Goal: Information Seeking & Learning: Learn about a topic

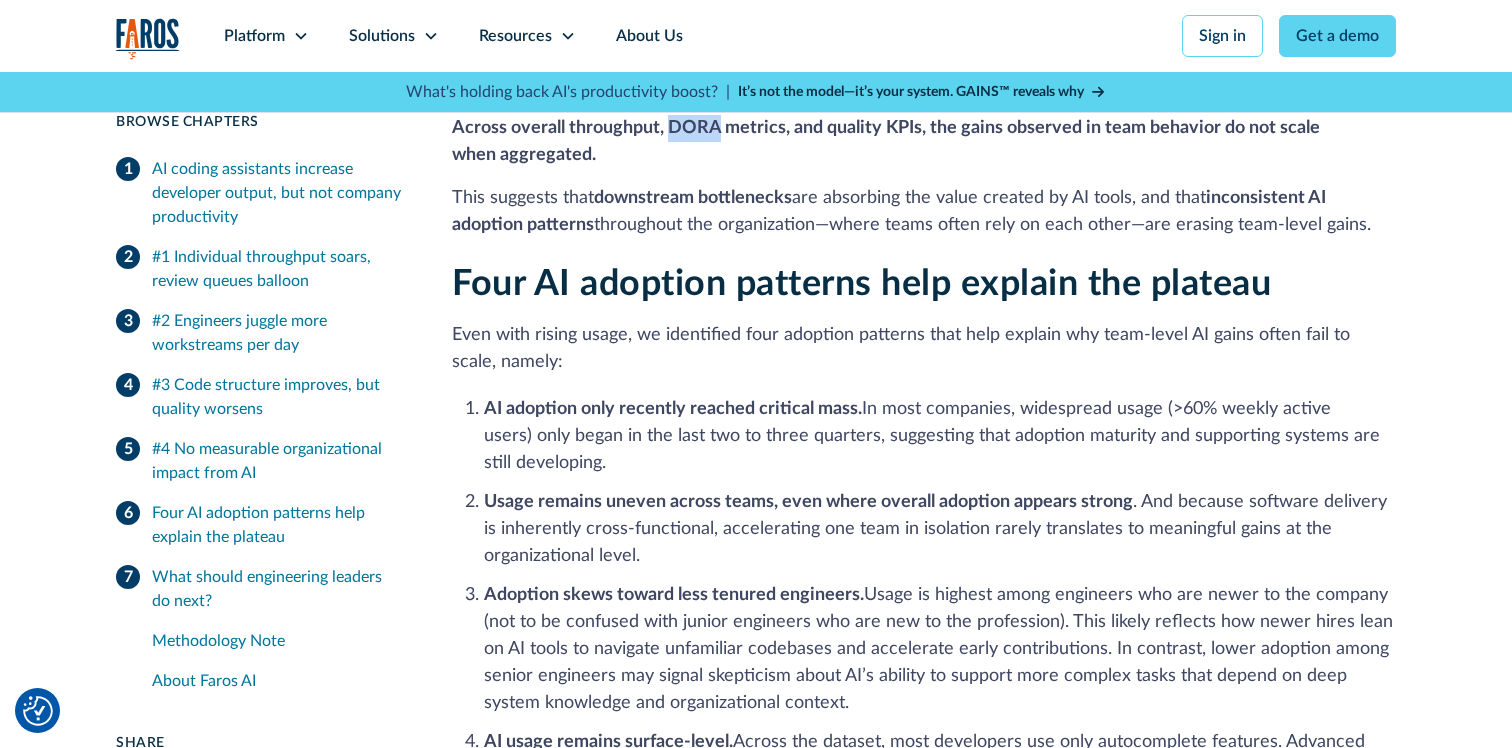
scroll to position [3997, 0]
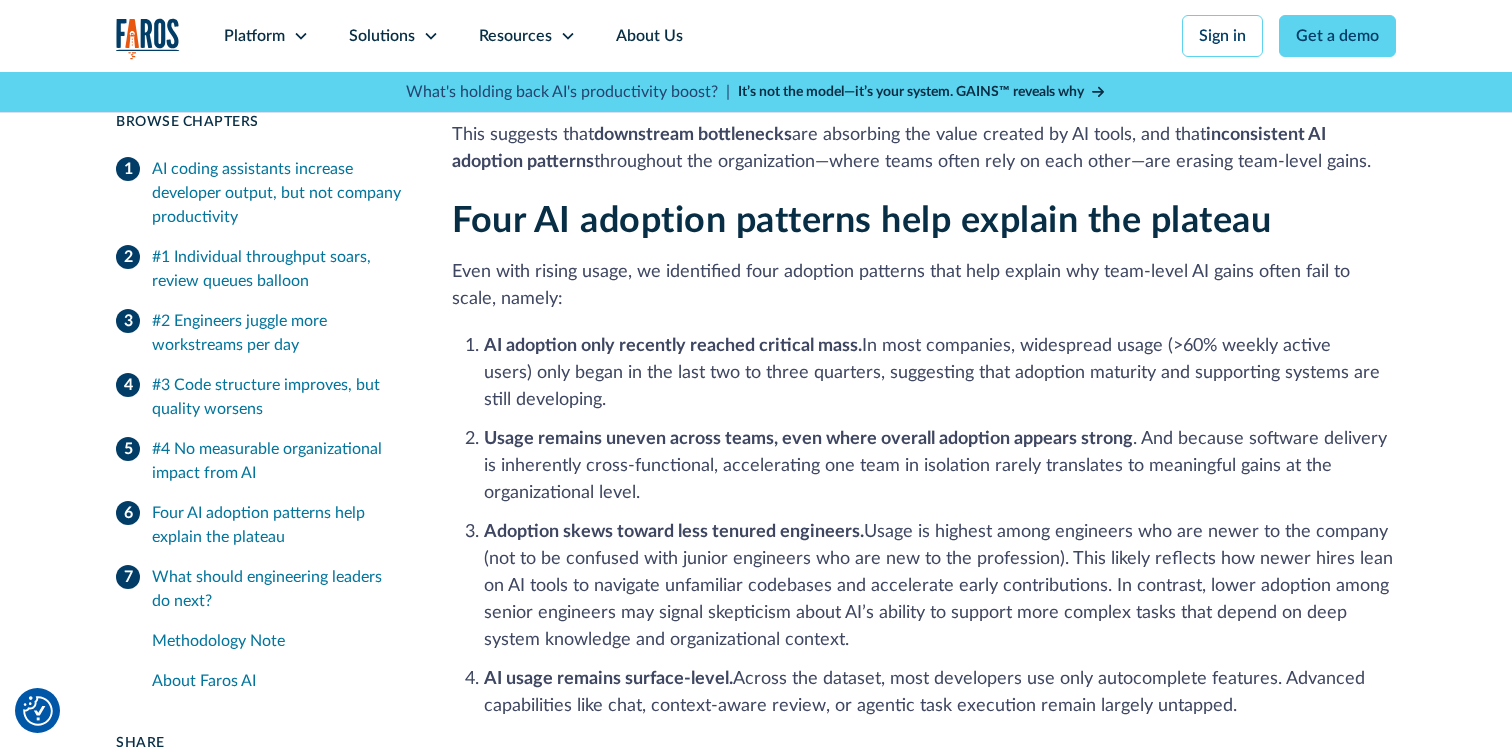
click at [1214, 203] on h2 "Four AI adoption patterns help explain the plateau" at bounding box center [924, 221] width 944 height 43
click at [1214, 204] on h2 "Four AI adoption patterns help explain the plateau" at bounding box center [924, 221] width 944 height 43
copy h2 "plateau"
click at [616, 670] on strong "AI usage remains surface-level." at bounding box center [608, 679] width 249 height 18
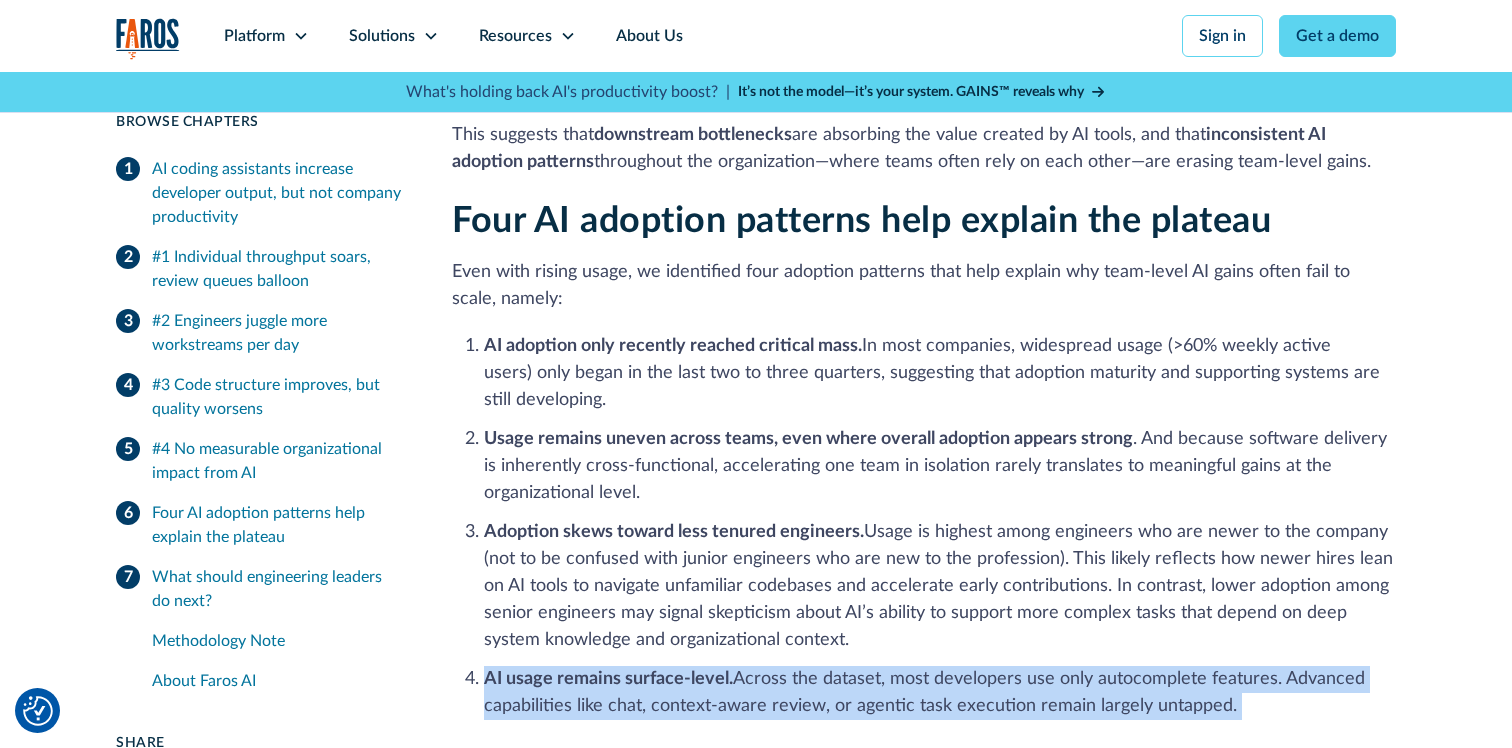
click at [616, 670] on strong "AI usage remains surface-level." at bounding box center [608, 679] width 249 height 18
copy li "AI usage remains surface-level. Across the dataset, most developers use only au…"
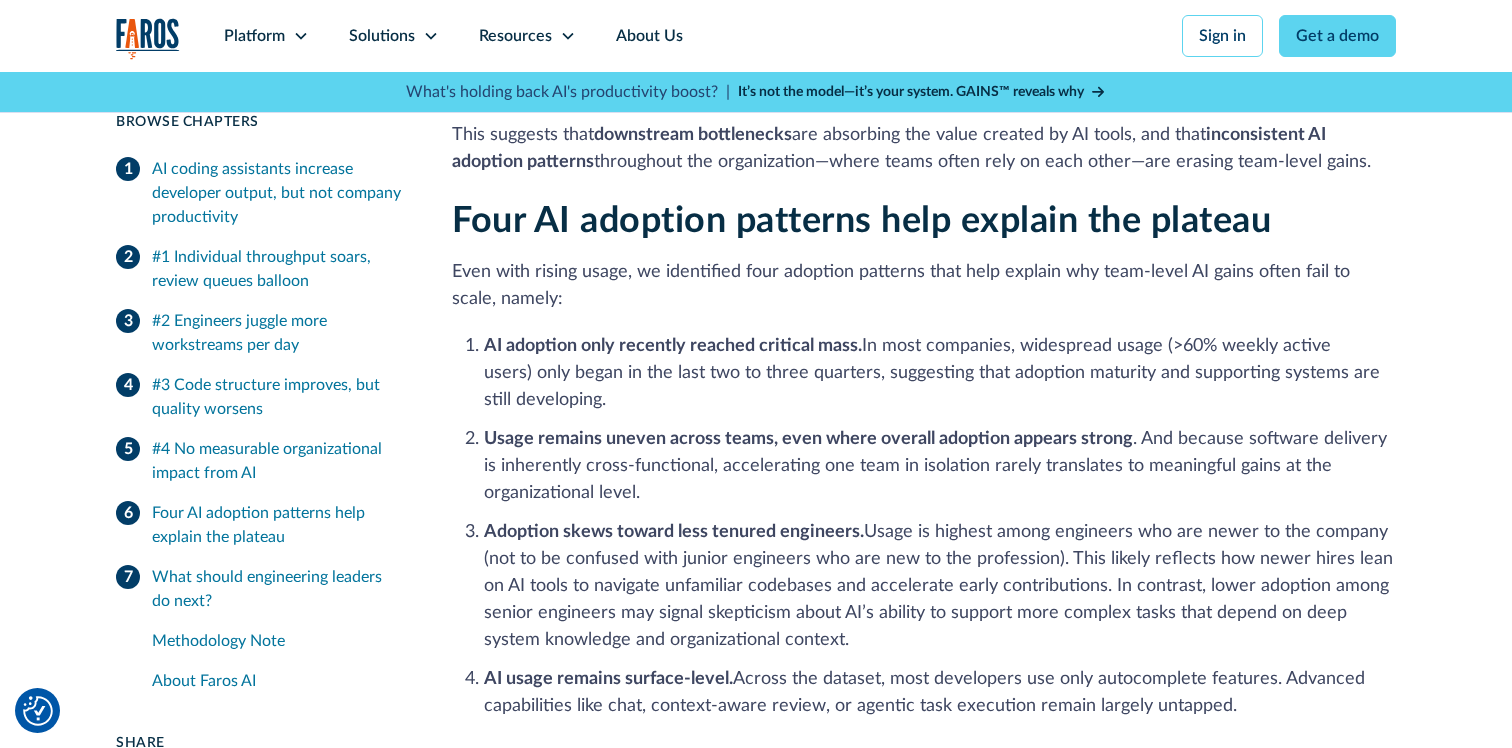
click at [504, 586] on li "Adoption skews toward less tenured engineers. Usage is highest among engineers …" at bounding box center [940, 586] width 912 height 135
drag, startPoint x: 504, startPoint y: 586, endPoint x: 758, endPoint y: 595, distance: 254.1
click at [758, 595] on li "Adoption skews toward less tenured engineers. Usage is highest among engineers …" at bounding box center [940, 586] width 912 height 135
copy li "senior engineers may signal skepticism"
